Goal: Transaction & Acquisition: Book appointment/travel/reservation

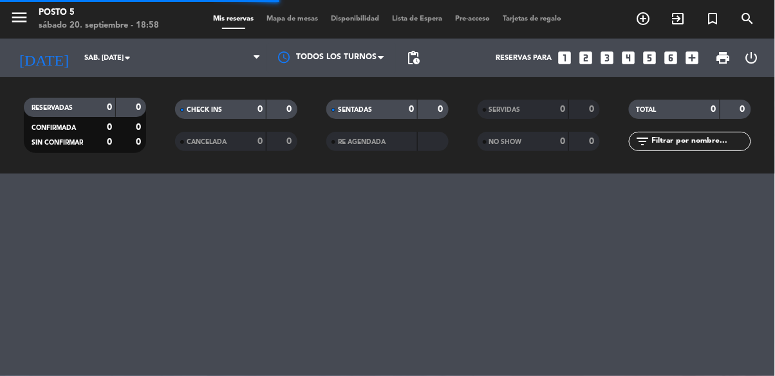
click at [691, 64] on icon "add_box" at bounding box center [691, 58] width 17 height 17
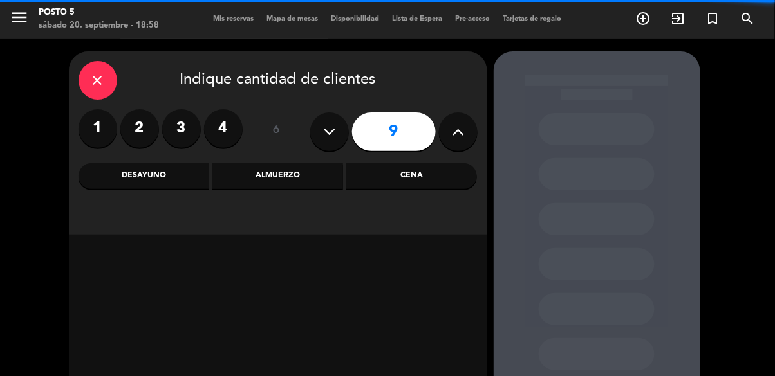
click at [472, 134] on button at bounding box center [458, 132] width 39 height 39
type input "10"
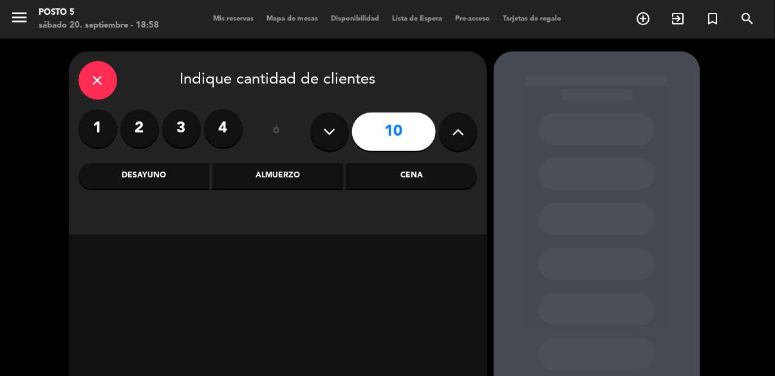
click at [387, 185] on div "Cena" at bounding box center [411, 176] width 131 height 26
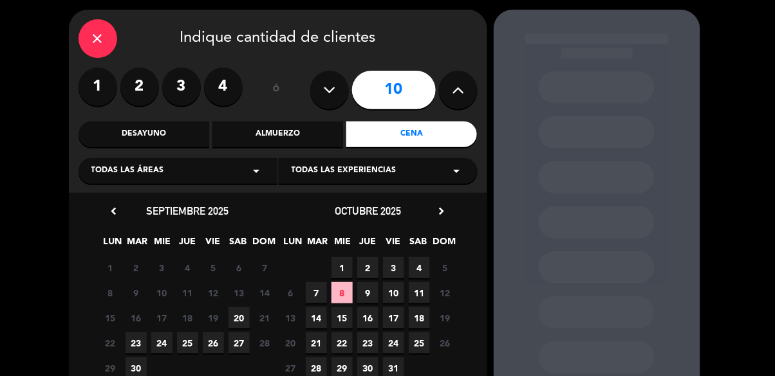
click at [237, 324] on span "20" at bounding box center [238, 318] width 21 height 21
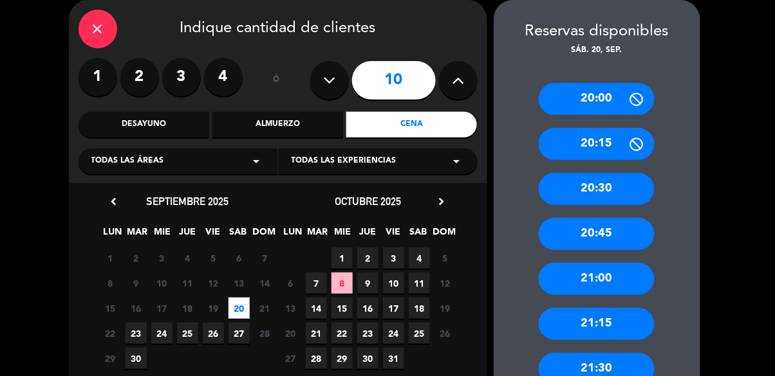
click at [621, 284] on div "21:00" at bounding box center [597, 279] width 116 height 32
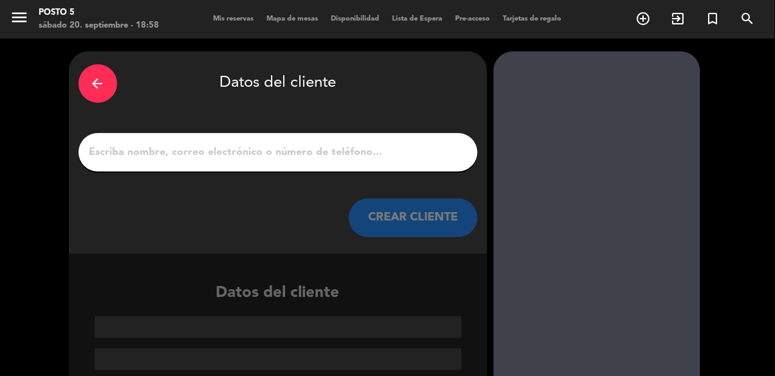
click at [125, 153] on input "1" at bounding box center [278, 152] width 380 height 18
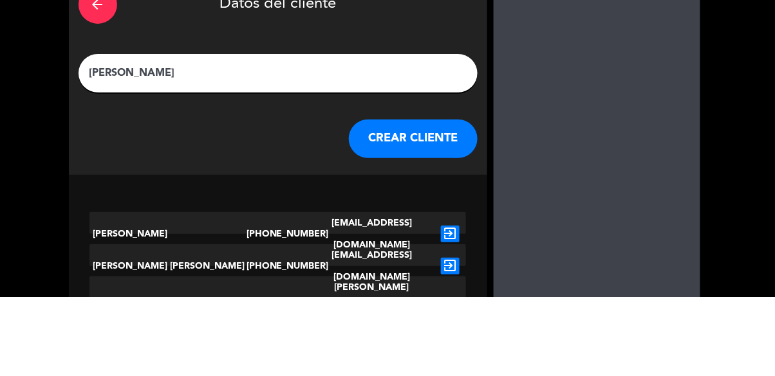
type input "[PERSON_NAME]"
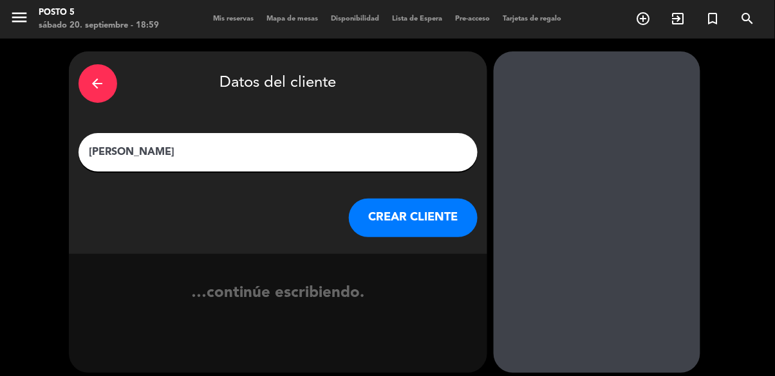
click at [443, 211] on button "CREAR CLIENTE" at bounding box center [413, 218] width 129 height 39
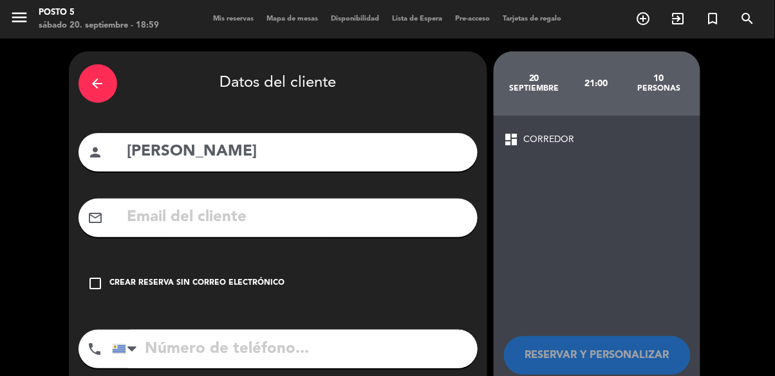
click at [91, 286] on icon "check_box_outline_blank" at bounding box center [95, 283] width 15 height 15
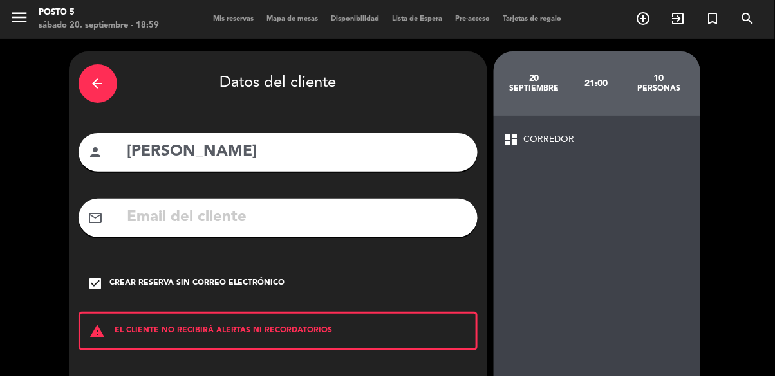
click at [82, 93] on div "arrow_back" at bounding box center [97, 83] width 39 height 39
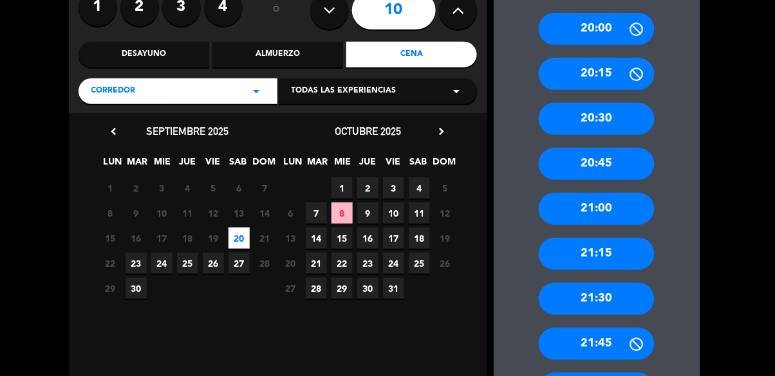
click at [567, 303] on div "21:30" at bounding box center [597, 299] width 116 height 32
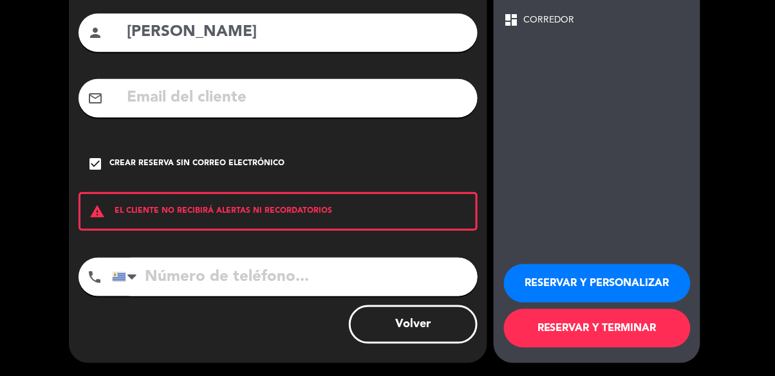
scroll to position [57, 0]
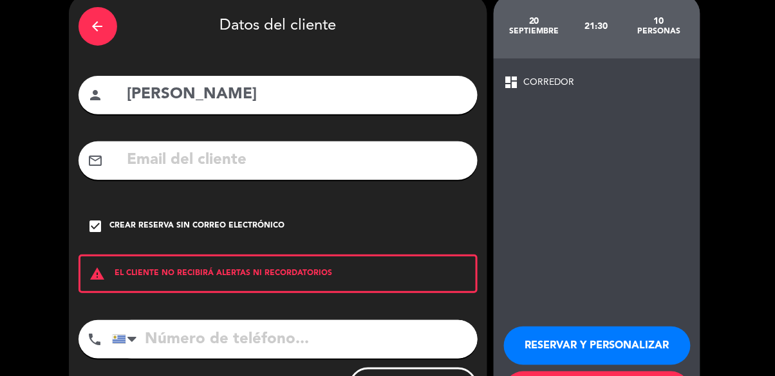
click at [567, 353] on button "RESERVAR Y PERSONALIZAR" at bounding box center [597, 346] width 187 height 39
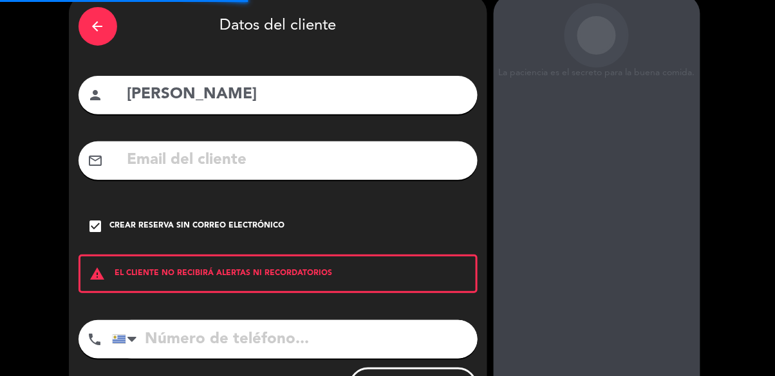
scroll to position [51, 0]
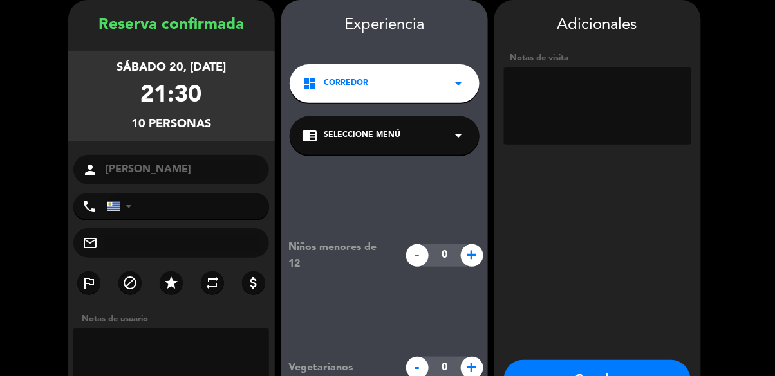
click at [524, 86] on textarea at bounding box center [597, 106] width 187 height 77
type textarea "Buena mesa"
click at [699, 124] on div "Adicionales Notas de visita" at bounding box center [597, 81] width 207 height 137
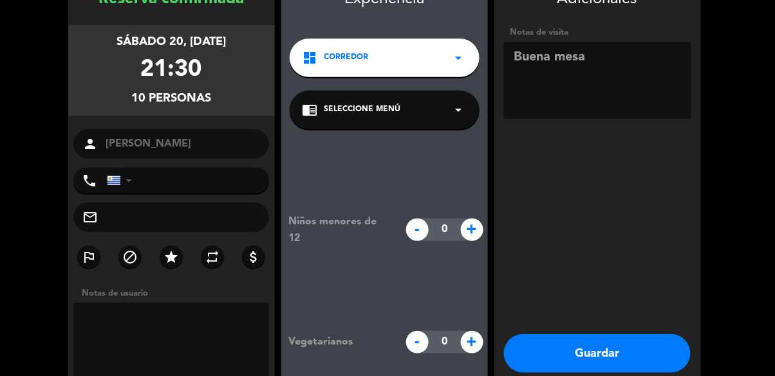
click at [609, 351] on button "Guardar" at bounding box center [597, 354] width 187 height 39
